Goal: Task Accomplishment & Management: Manage account settings

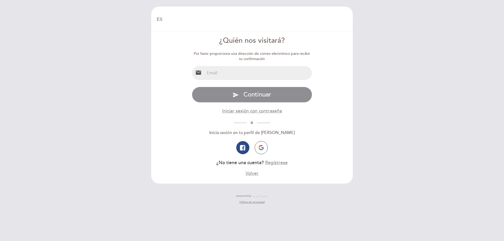
select select "es"
click at [260, 68] on input "email" at bounding box center [258, 73] width 107 height 14
type input "[EMAIL_ADDRESS][PERSON_NAME][DOMAIN_NAME]"
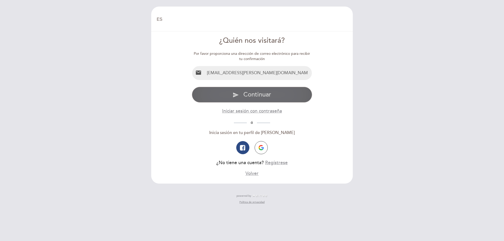
click at [258, 96] on span "Continuar" at bounding box center [257, 95] width 28 height 8
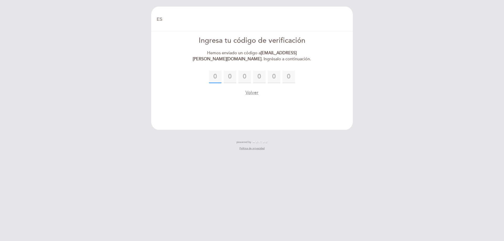
click at [216, 74] on input "text" at bounding box center [215, 77] width 13 height 13
type input "7"
type input "0"
type input "3"
type input "9"
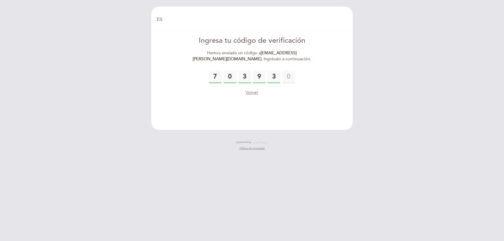
type input "3"
